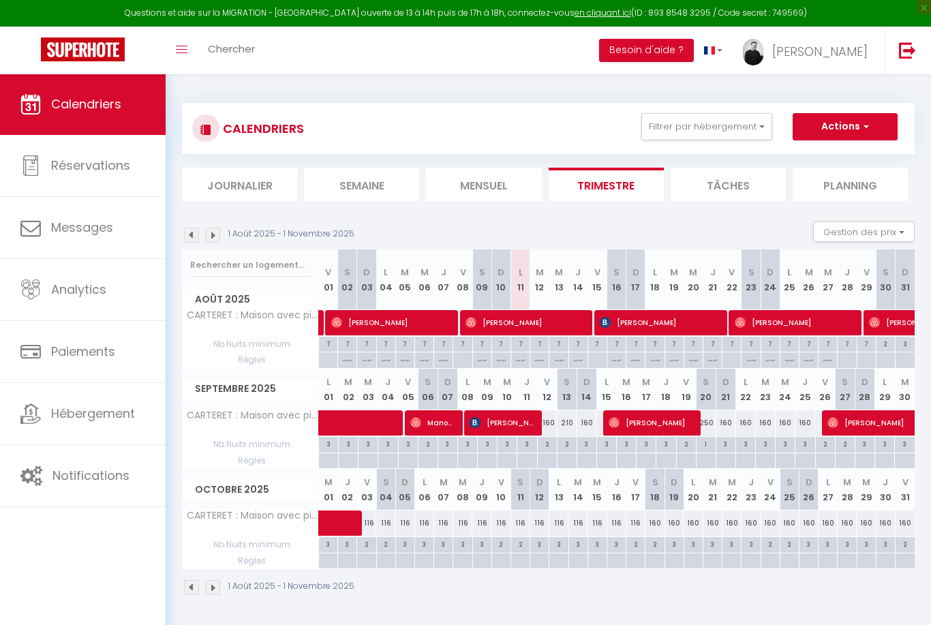
click at [886, 236] on button "Gestion des prix" at bounding box center [864, 231] width 102 height 20
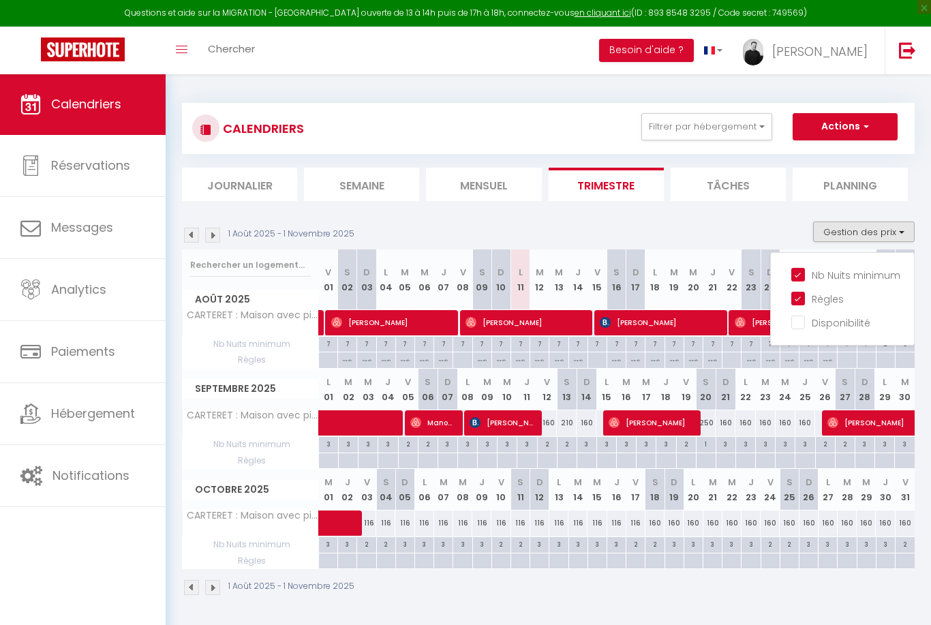
click at [805, 277] on input "Nb Nuits minimum" at bounding box center [852, 274] width 123 height 14
checkbox input "false"
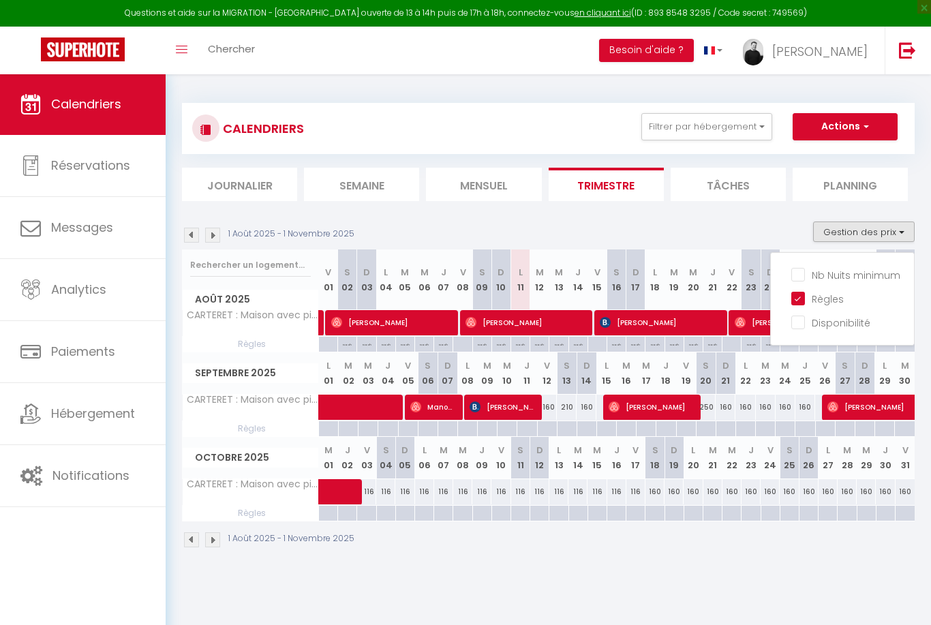
click at [803, 292] on input "Règles" at bounding box center [852, 298] width 123 height 14
checkbox input "false"
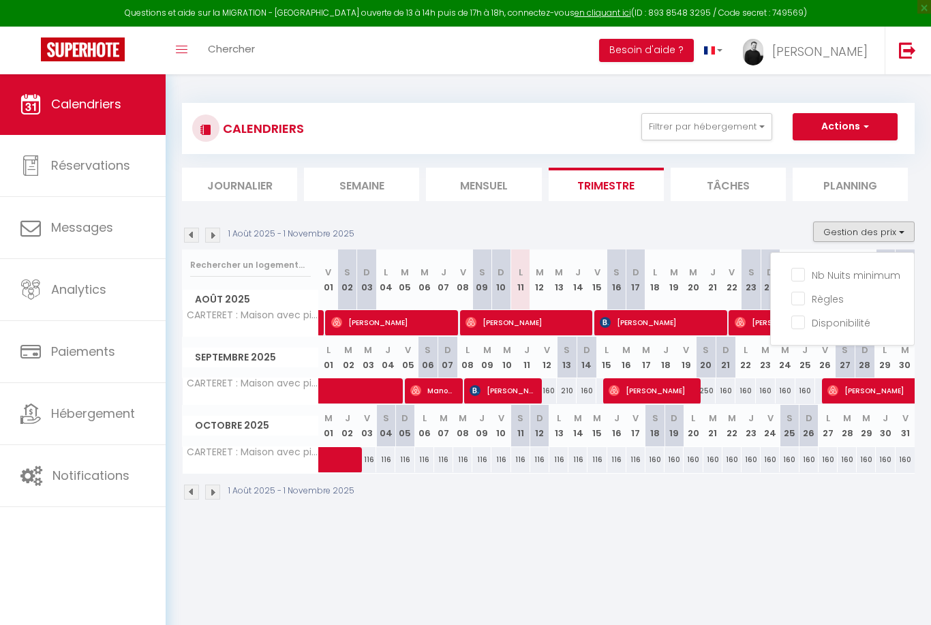
click at [778, 225] on div at bounding box center [465, 312] width 931 height 625
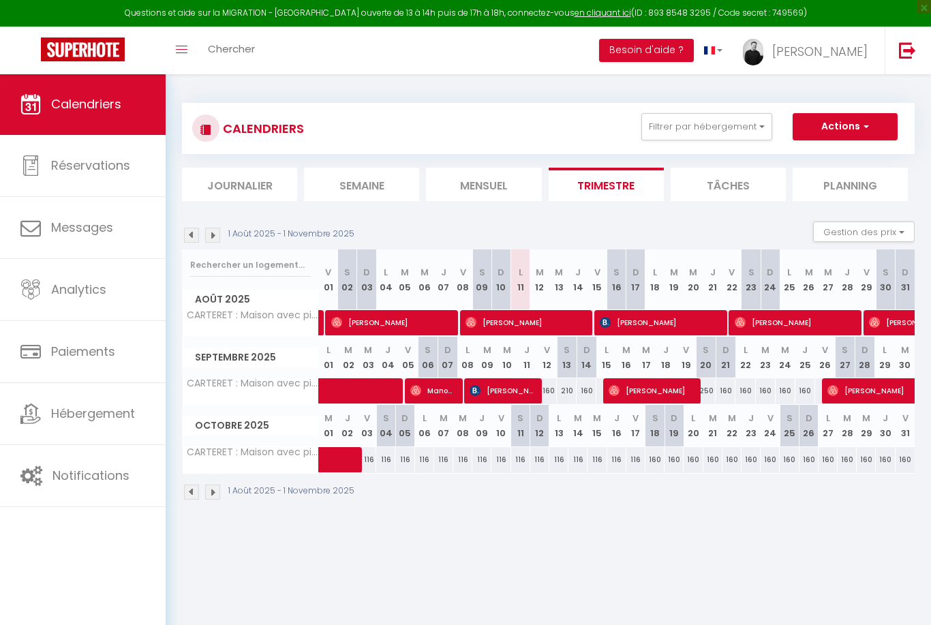
click at [745, 134] on button "Filtrer par hébergement" at bounding box center [706, 126] width 131 height 27
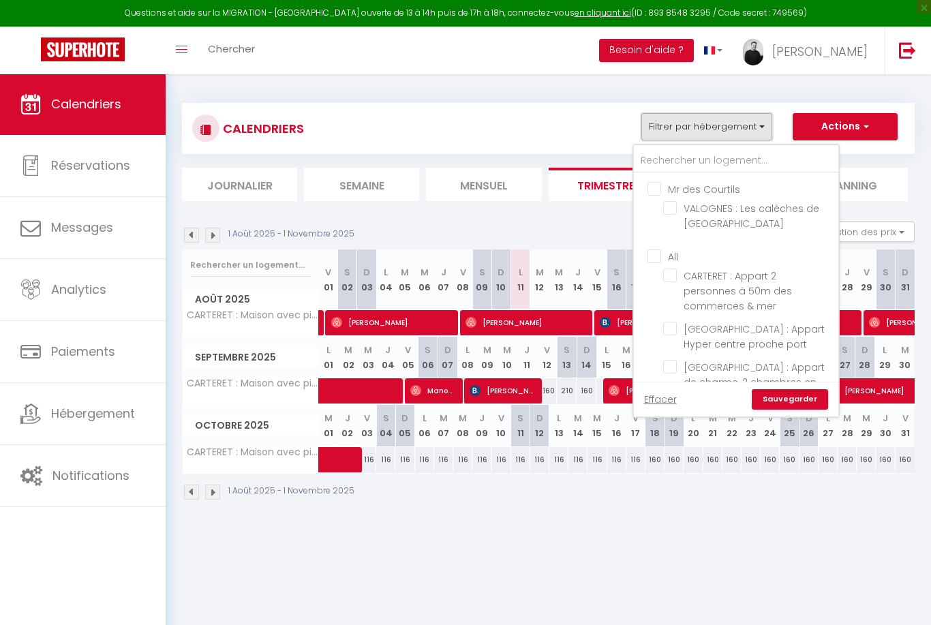
scroll to position [588, 0]
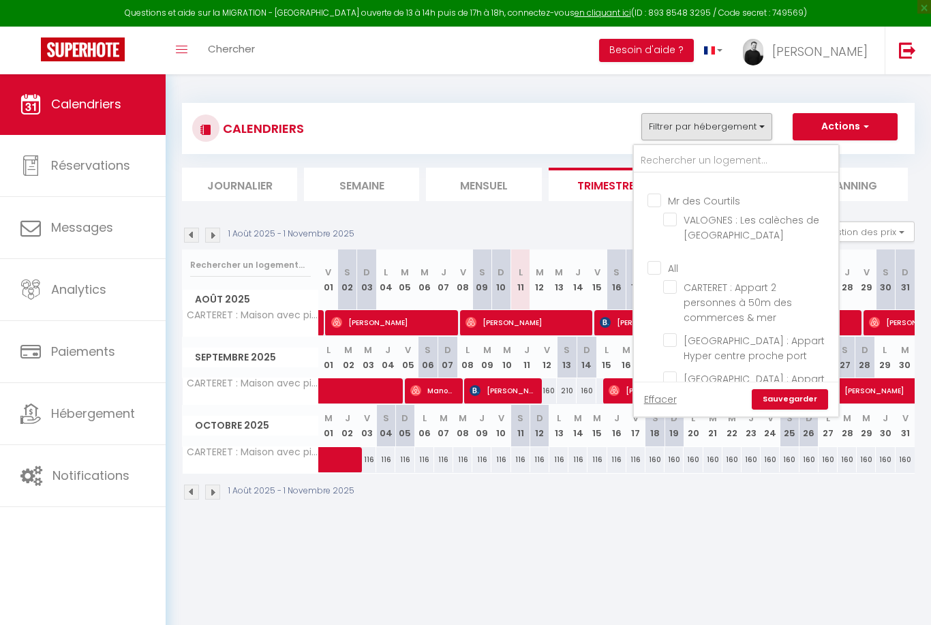
click at [664, 260] on input "All" at bounding box center [749, 267] width 204 height 14
checkbox input "true"
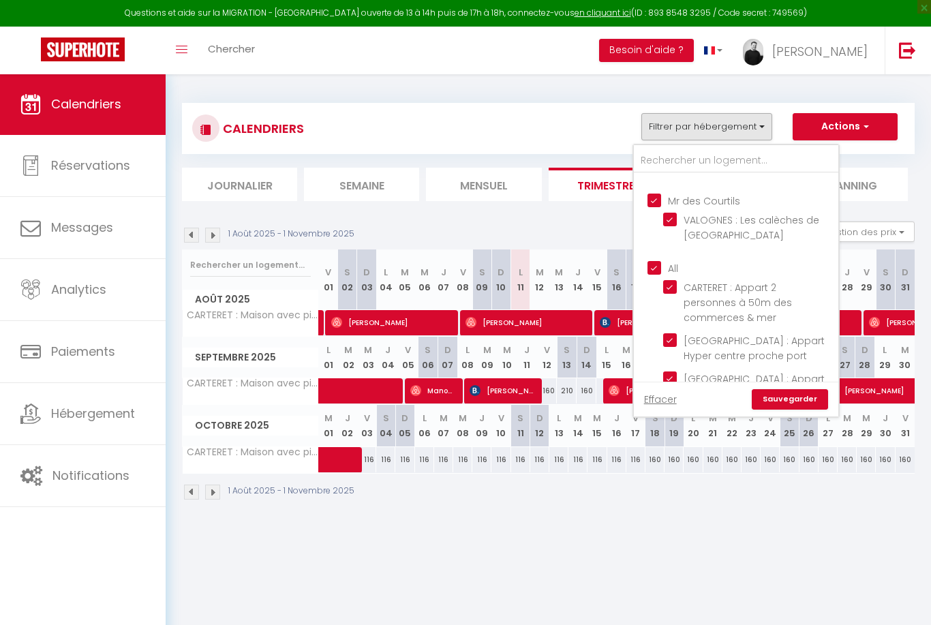
checkbox input "false"
checkbox input "true"
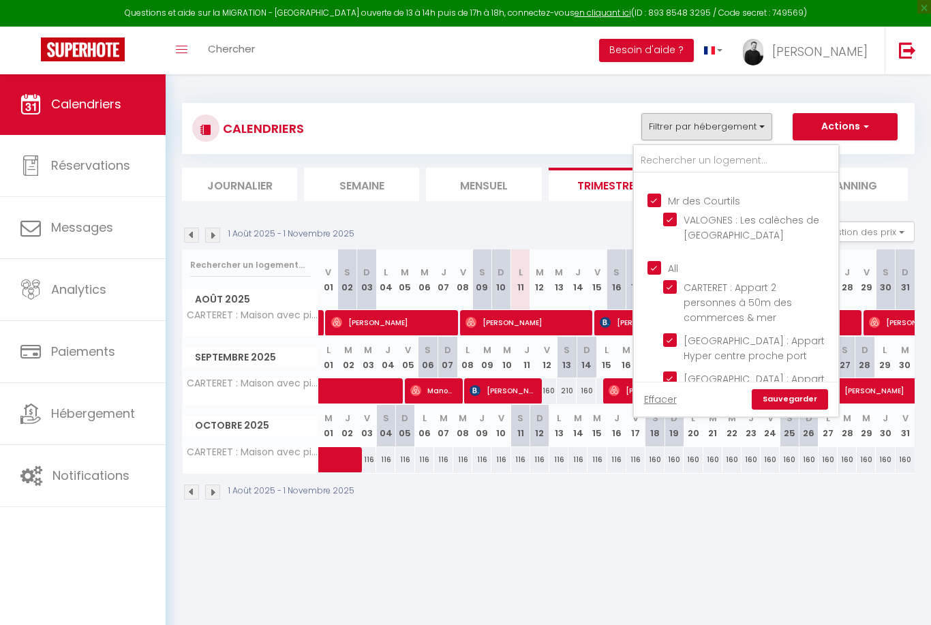
checkbox input "true"
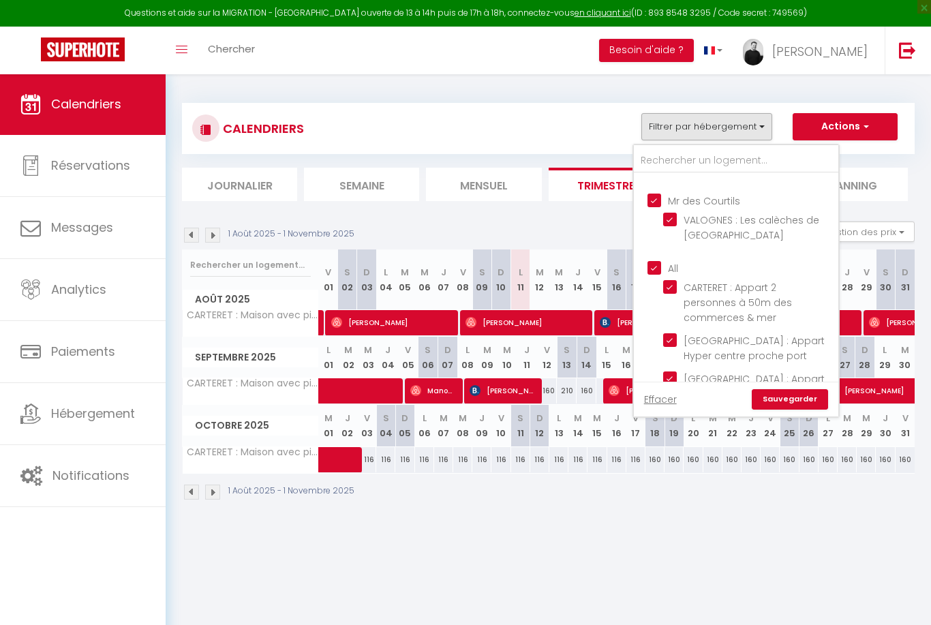
checkbox input "true"
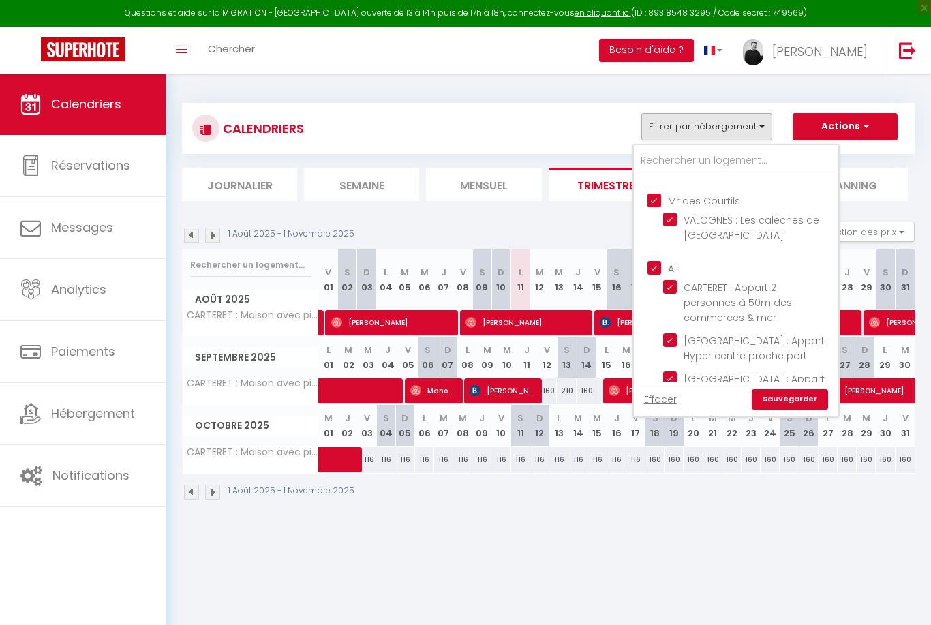
checkbox input "true"
click at [792, 408] on link "Sauvegarder" at bounding box center [789, 399] width 76 height 20
